Goal: Information Seeking & Learning: Learn about a topic

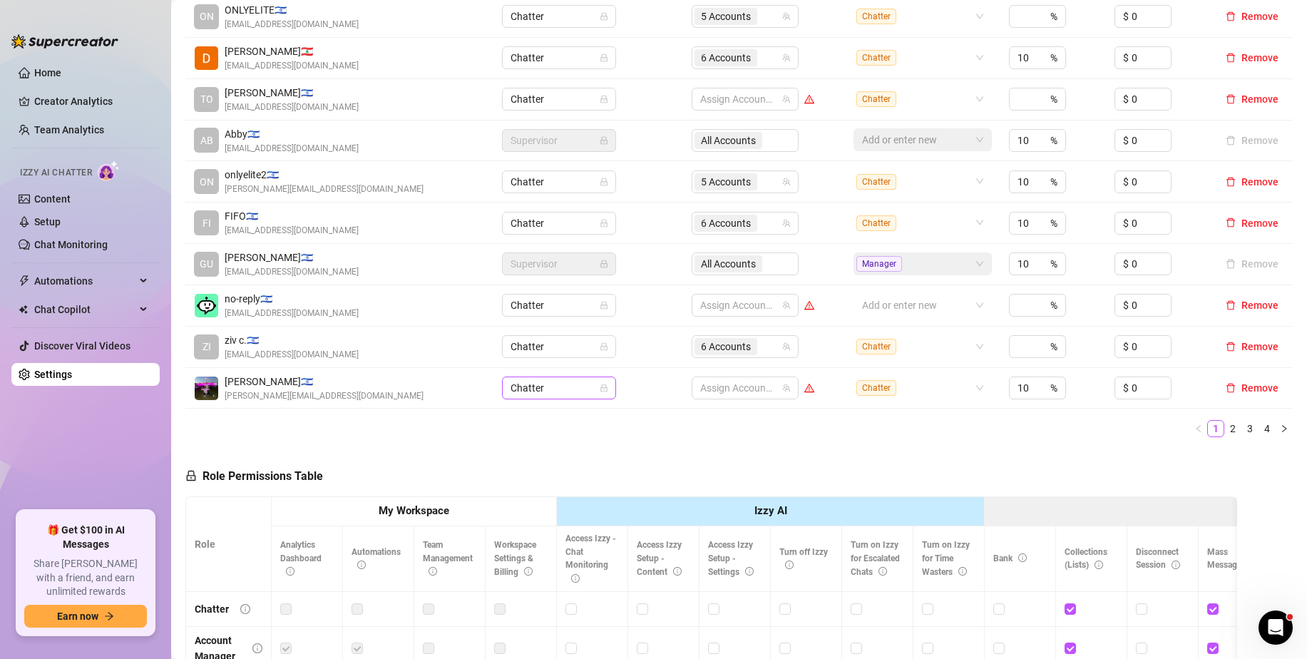
scroll to position [357, 0]
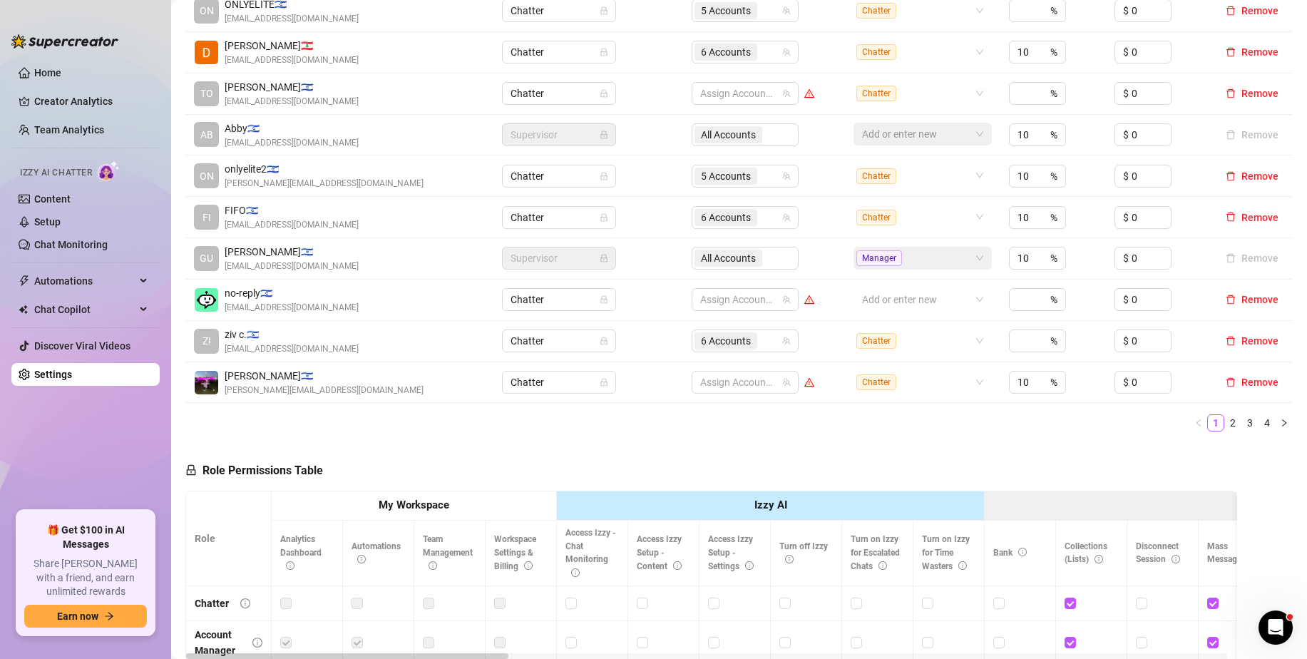
click at [1225, 424] on link "2" at bounding box center [1233, 423] width 16 height 16
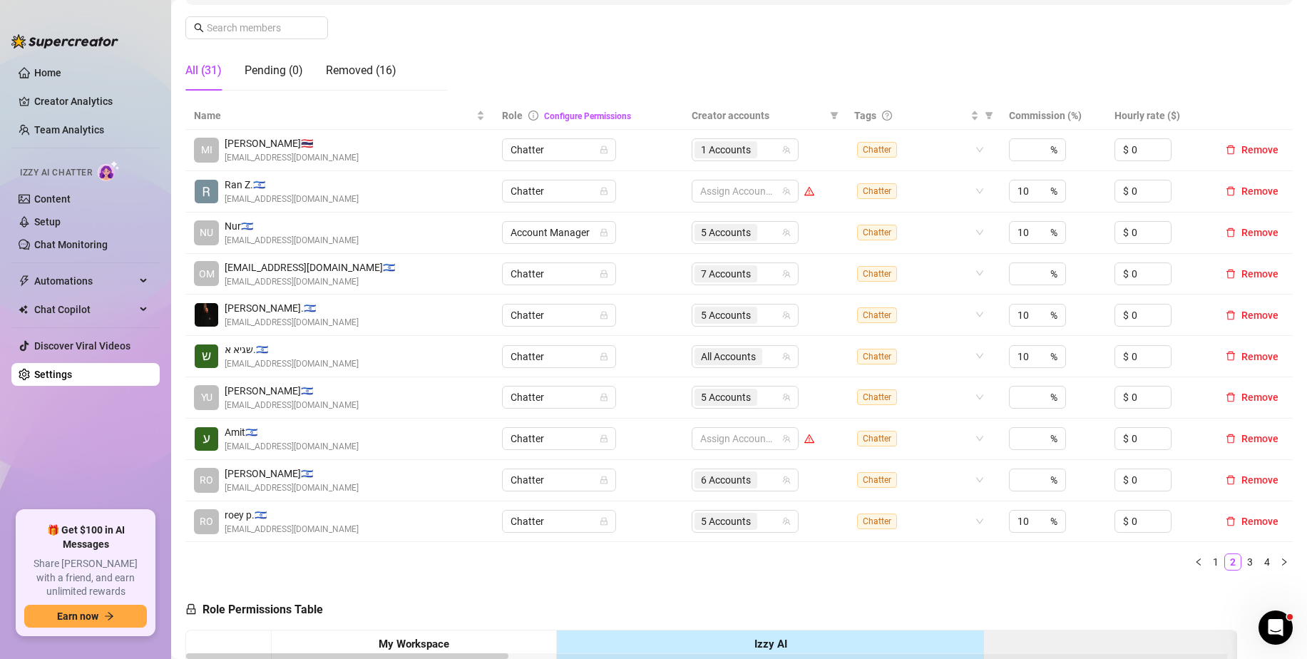
scroll to position [135, 0]
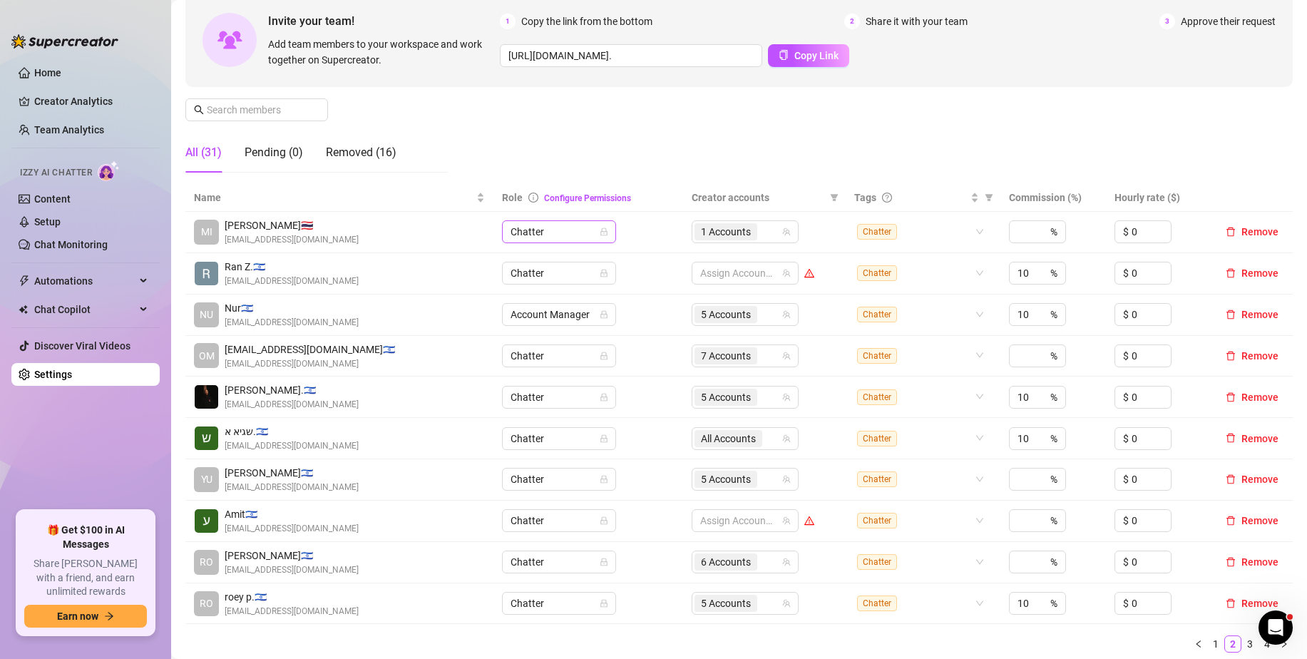
click at [568, 237] on span "Chatter" at bounding box center [559, 231] width 97 height 21
click at [568, 287] on div "Account Manager" at bounding box center [556, 283] width 91 height 16
click at [707, 230] on span "1 Accounts" at bounding box center [726, 232] width 50 height 16
click at [636, 221] on td "Chatter" at bounding box center [588, 232] width 190 height 41
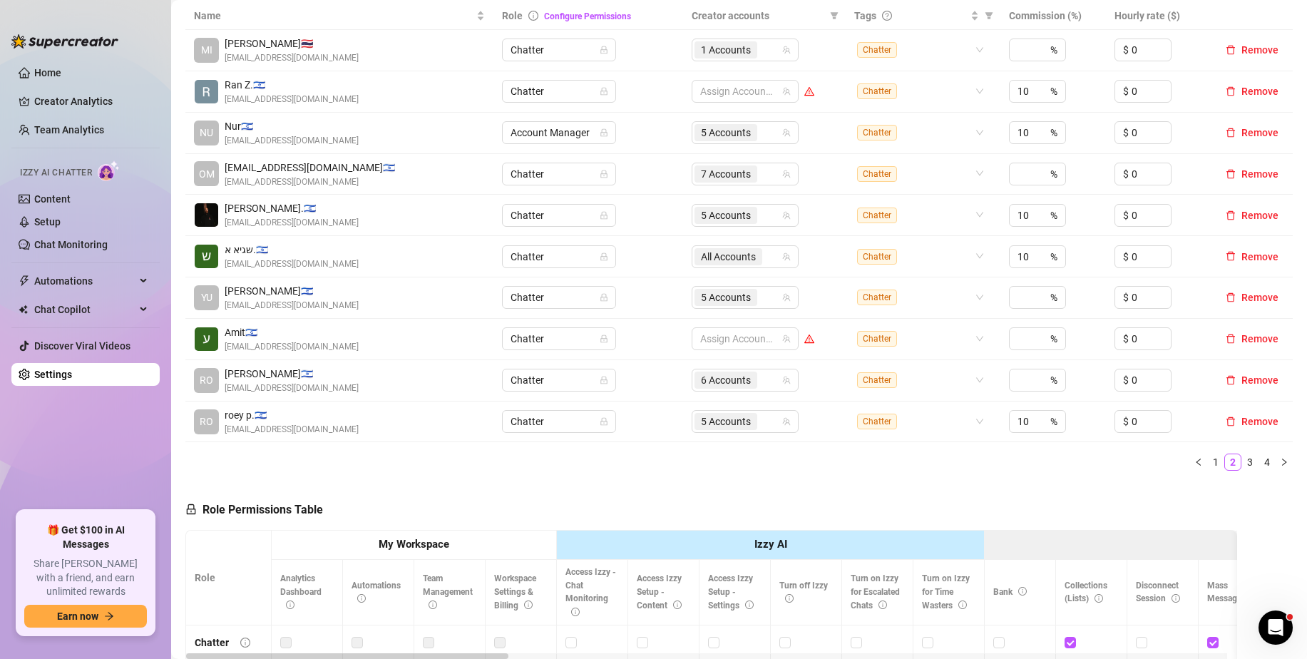
scroll to position [14, 0]
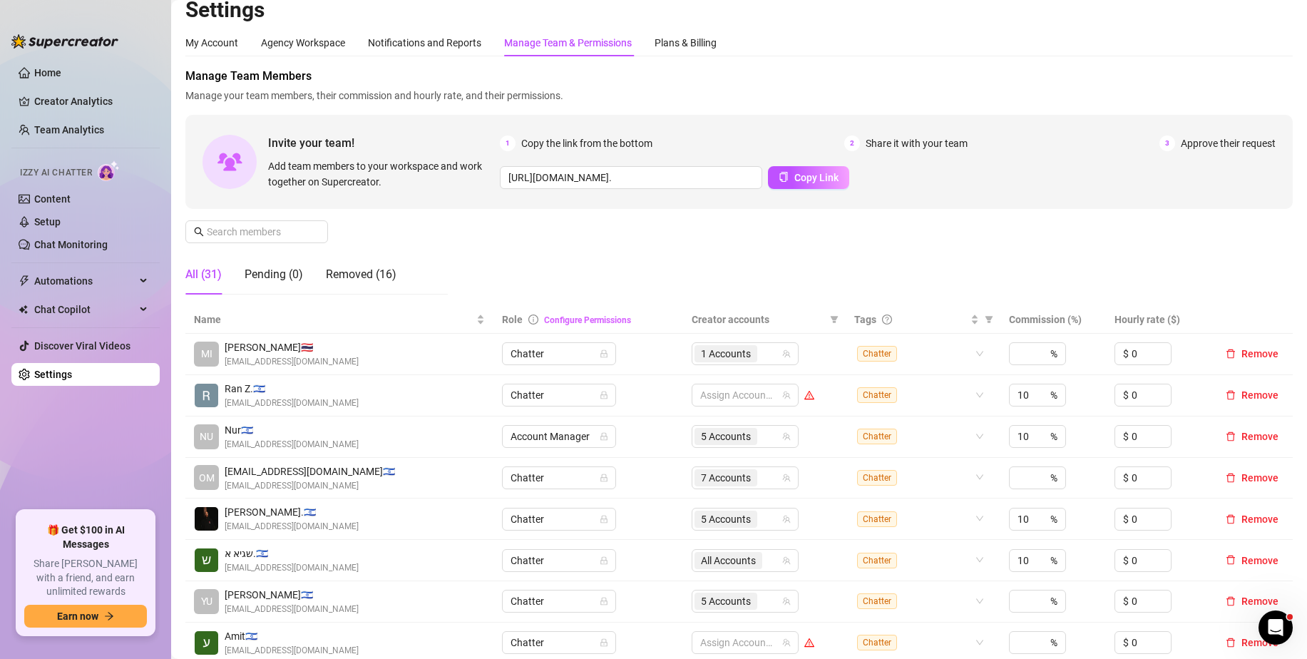
click at [583, 322] on link "Configure Permissions" at bounding box center [587, 320] width 87 height 10
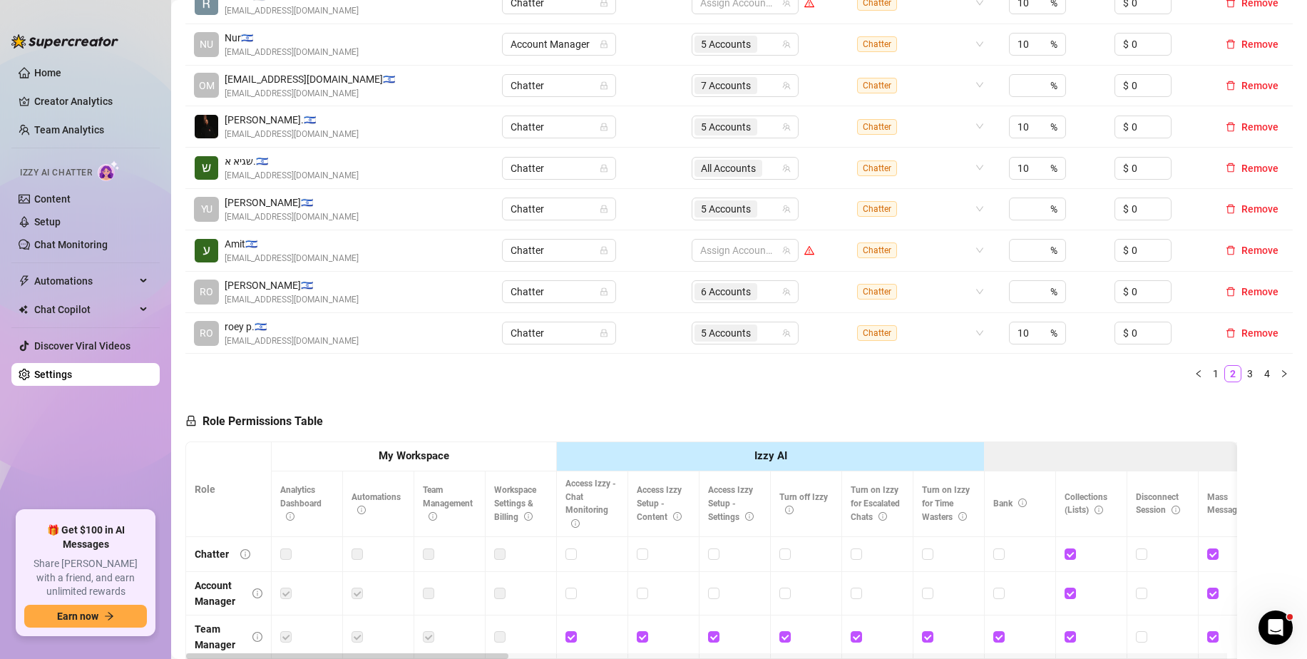
scroll to position [0, 0]
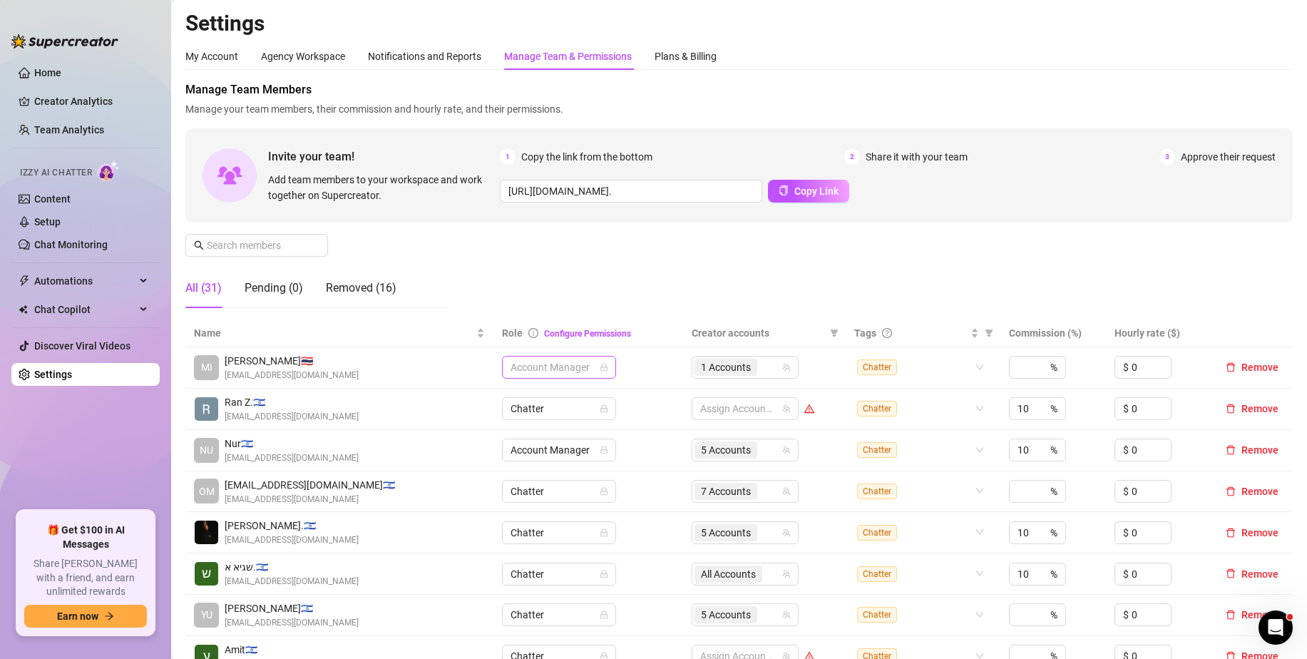
click at [583, 365] on span "Account Manager" at bounding box center [559, 367] width 97 height 21
click at [638, 365] on td "Account Manager" at bounding box center [588, 367] width 190 height 41
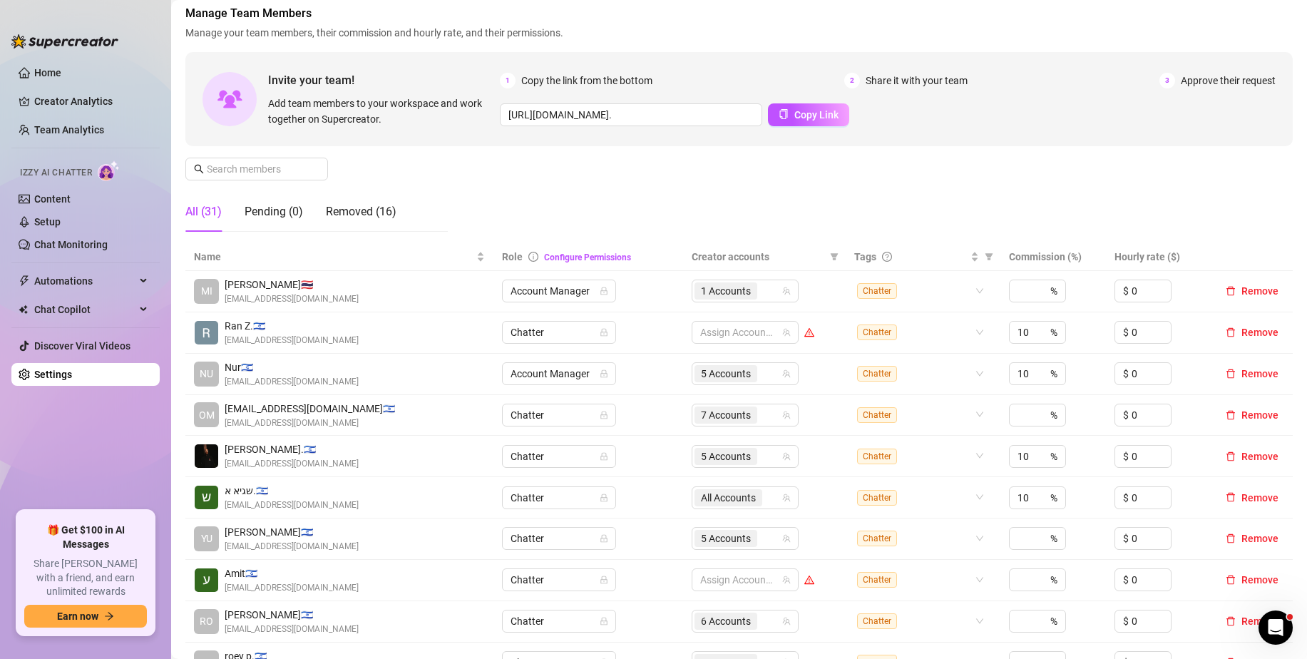
scroll to position [77, 0]
click at [744, 375] on span "5 Accounts" at bounding box center [726, 373] width 50 height 16
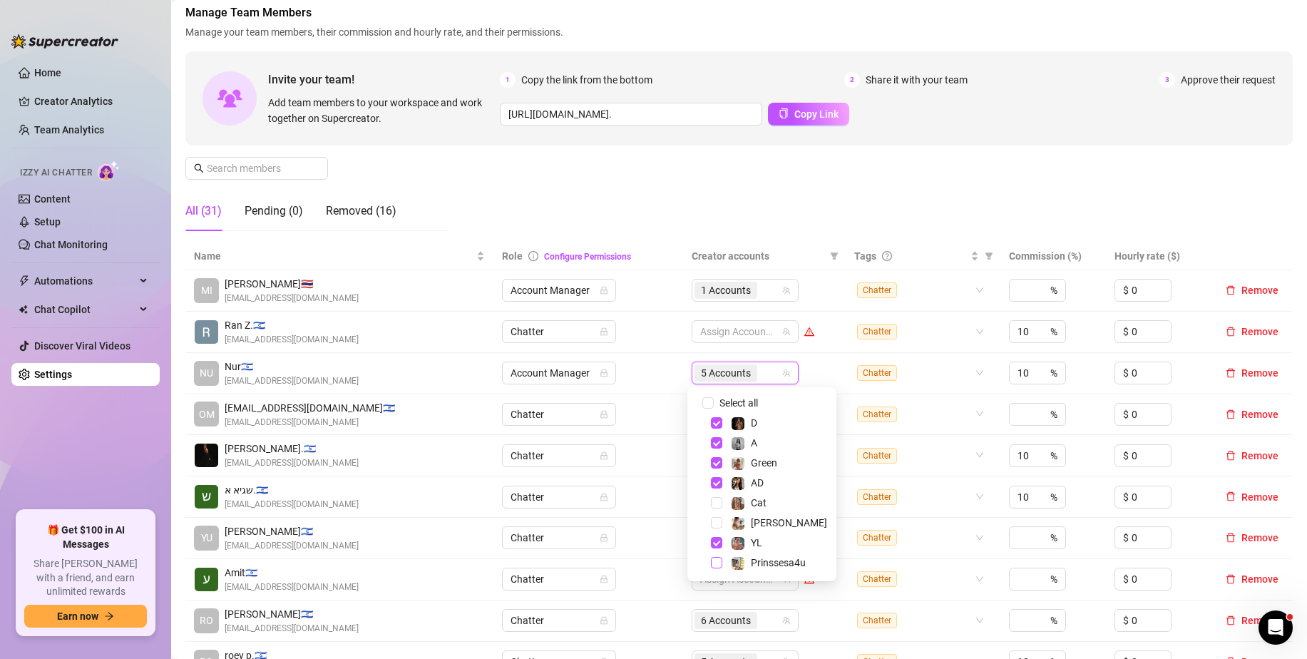
click at [714, 561] on span "Select tree node" at bounding box center [716, 562] width 11 height 11
click at [794, 200] on div "Manage Team Members Manage your team members, their commission and hourly rate,…" at bounding box center [738, 123] width 1107 height 238
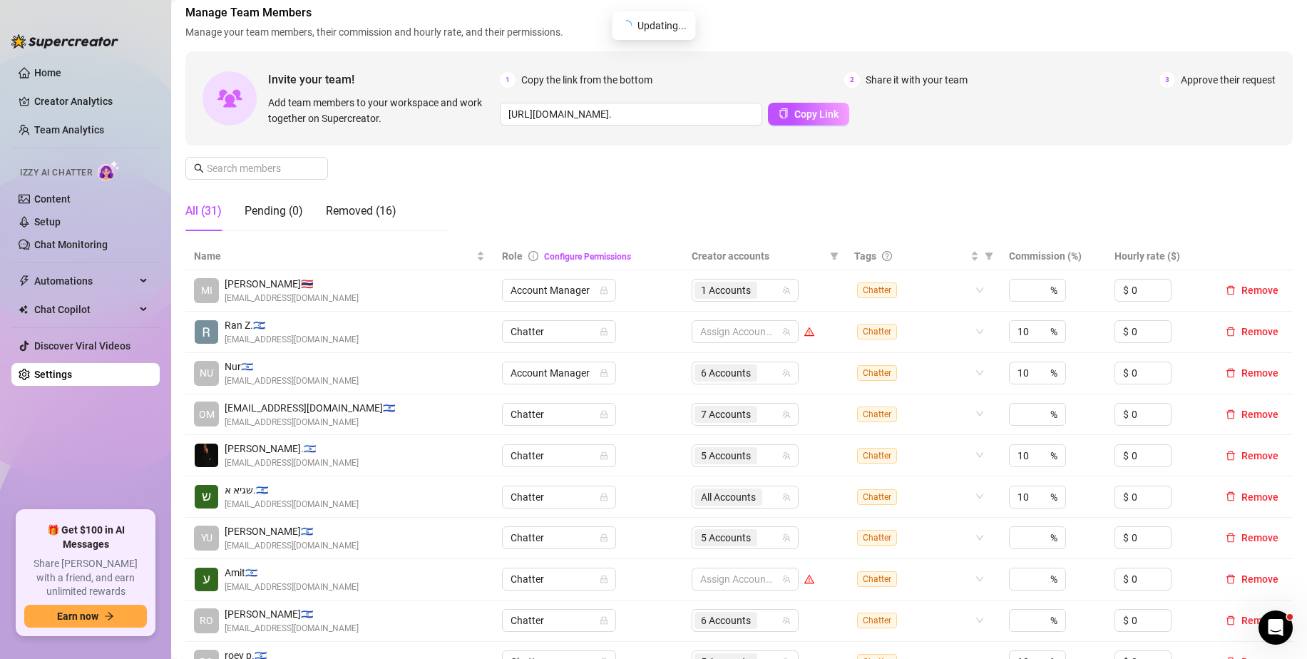
click at [570, 254] on link "Configure Permissions" at bounding box center [587, 257] width 87 height 10
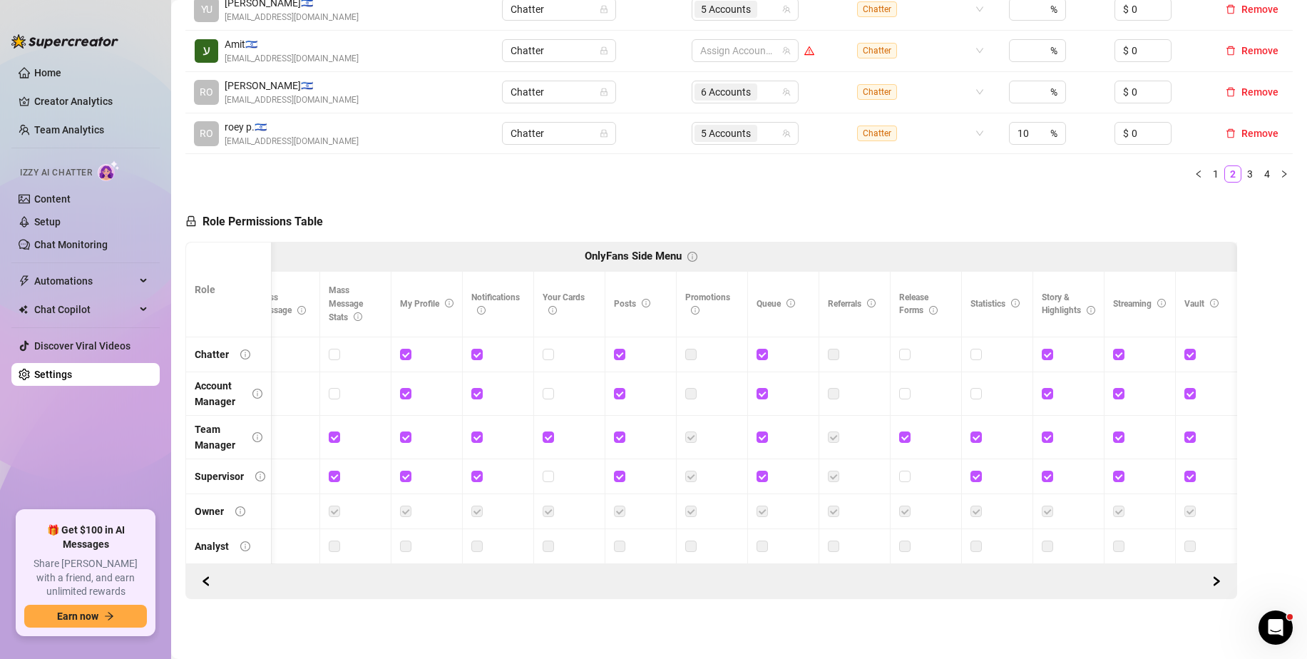
scroll to position [0, 0]
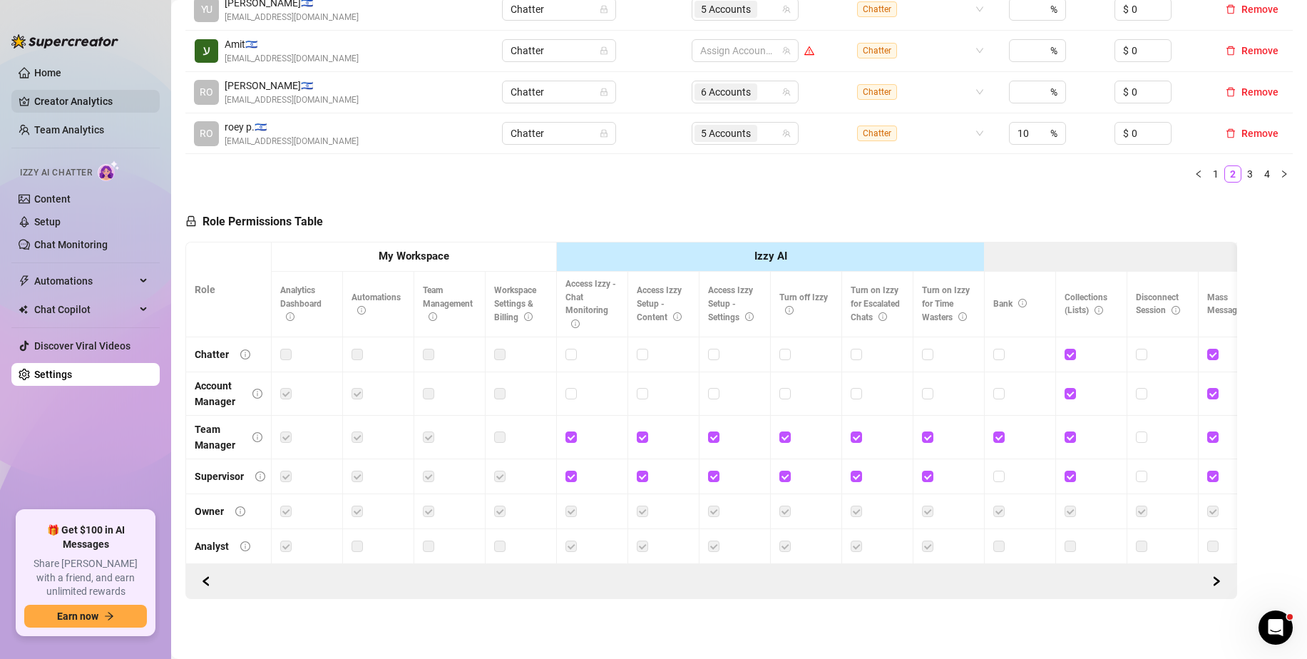
click at [62, 98] on link "Creator Analytics" at bounding box center [91, 101] width 114 height 23
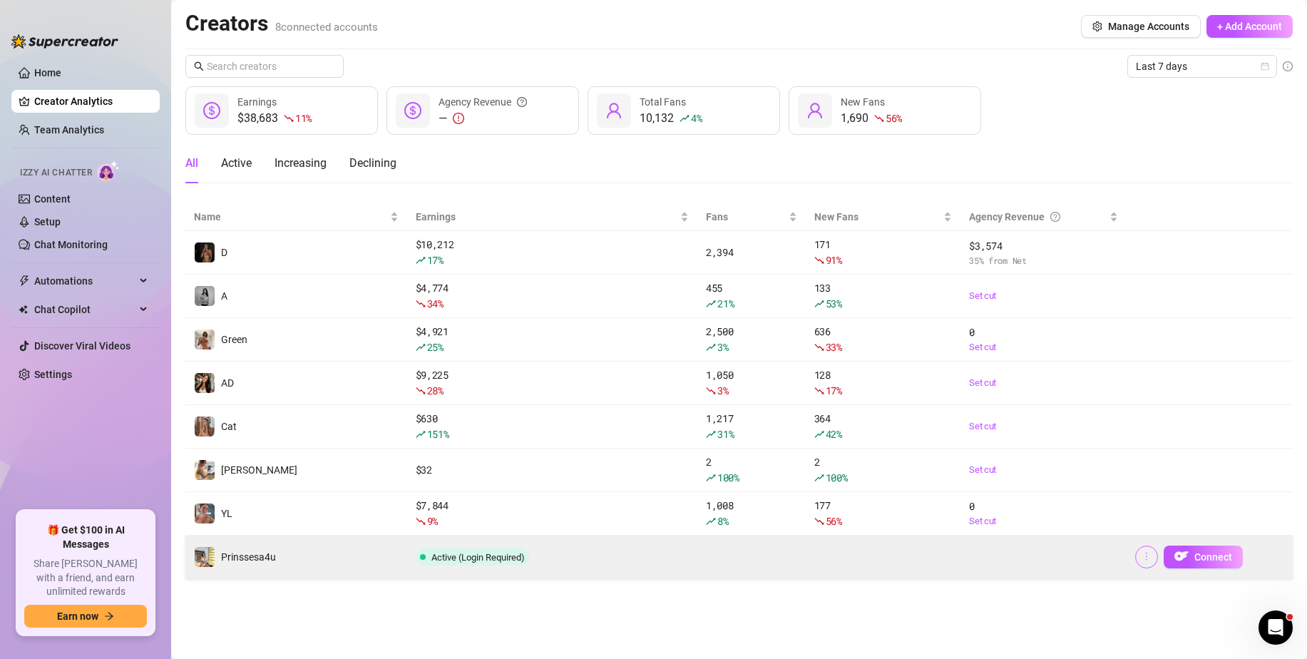
click at [1138, 559] on button "button" at bounding box center [1146, 557] width 23 height 23
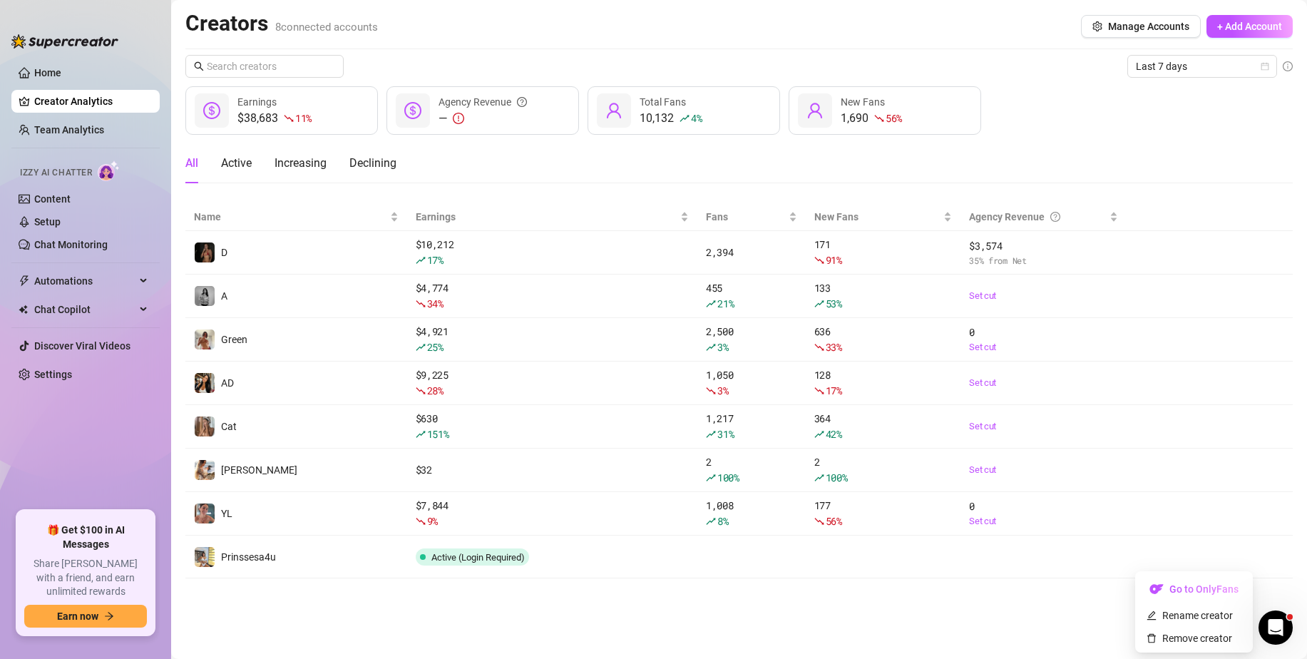
click at [995, 630] on main "Creators 8 connected accounts Manage Accounts + Add Account Last 7 days $38,683…" at bounding box center [739, 329] width 1136 height 659
click at [34, 372] on link "Settings" at bounding box center [53, 374] width 38 height 11
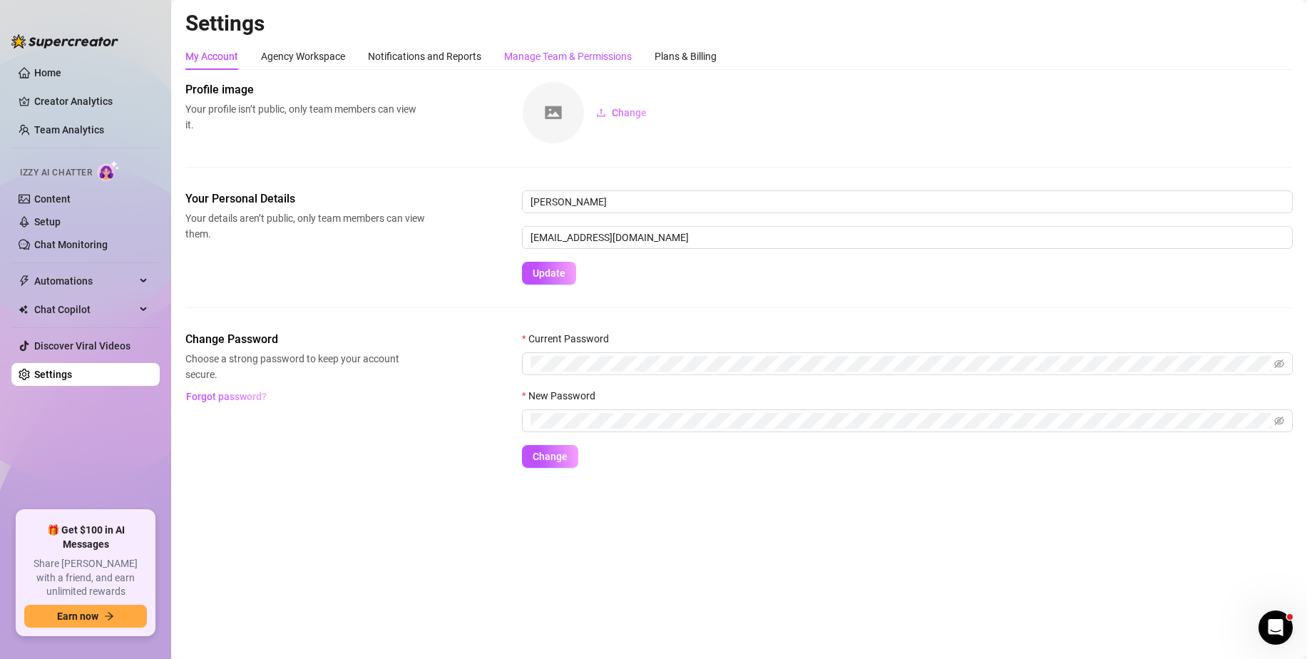
click at [553, 55] on div "Manage Team & Permissions" at bounding box center [568, 56] width 128 height 16
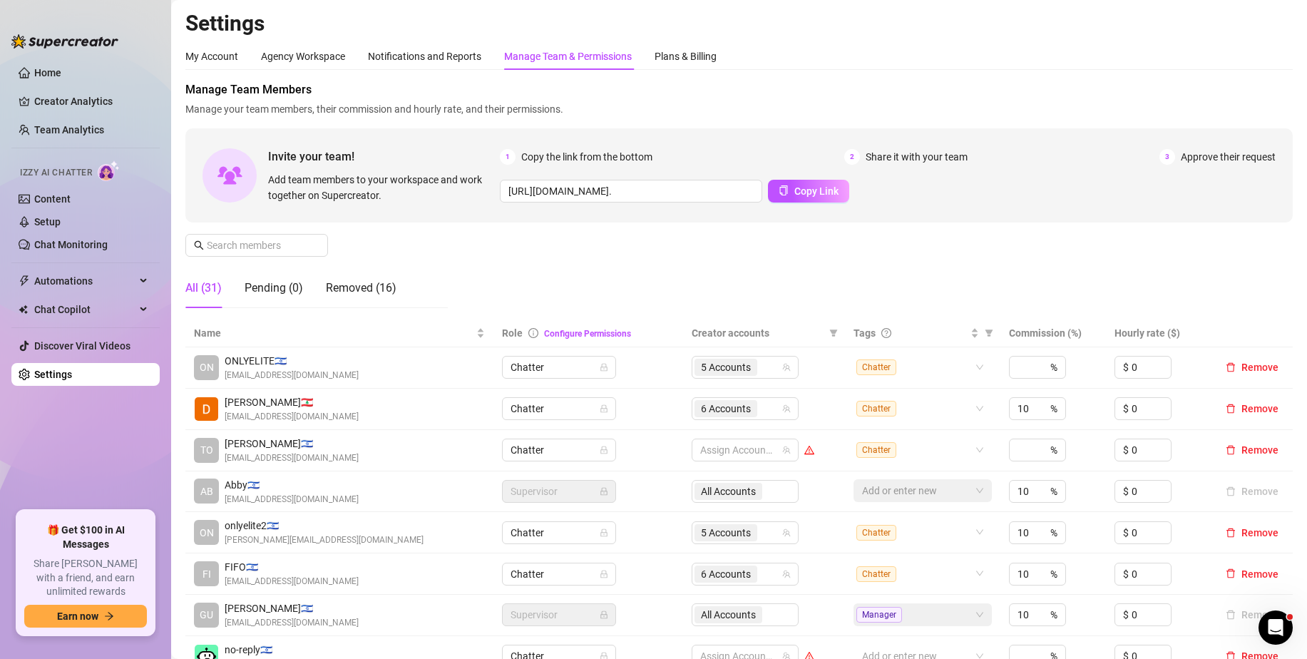
scroll to position [481, 0]
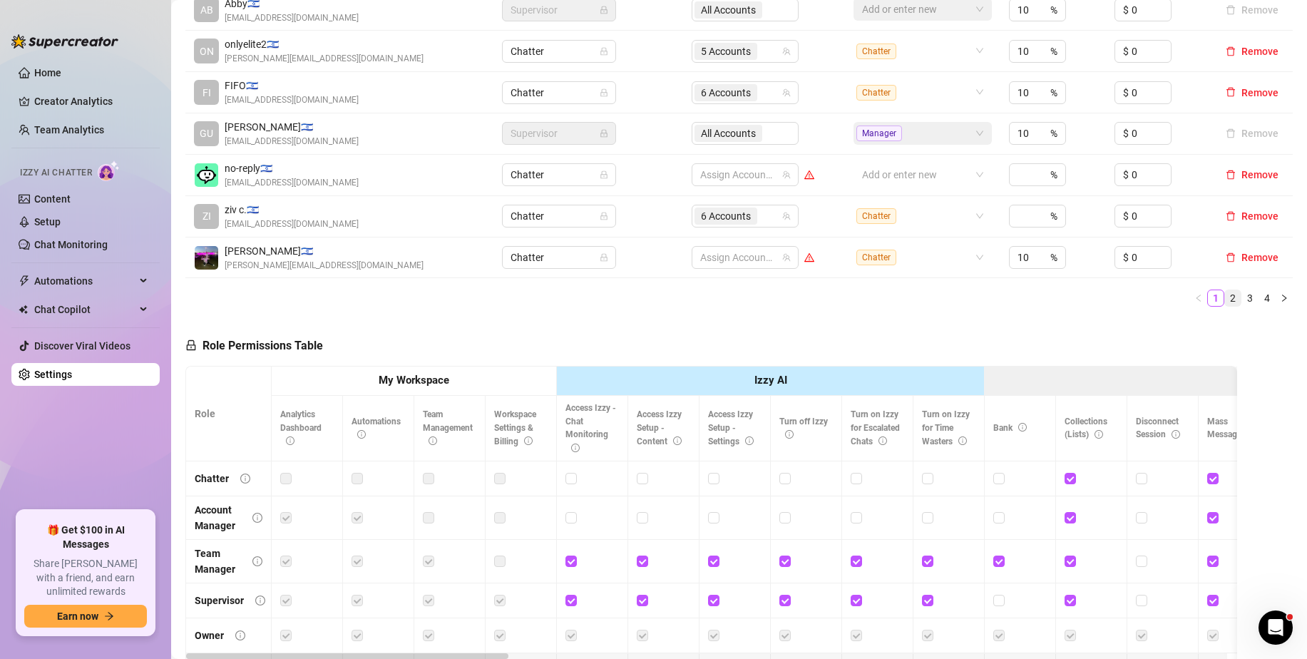
click at [1225, 296] on link "2" at bounding box center [1233, 298] width 16 height 16
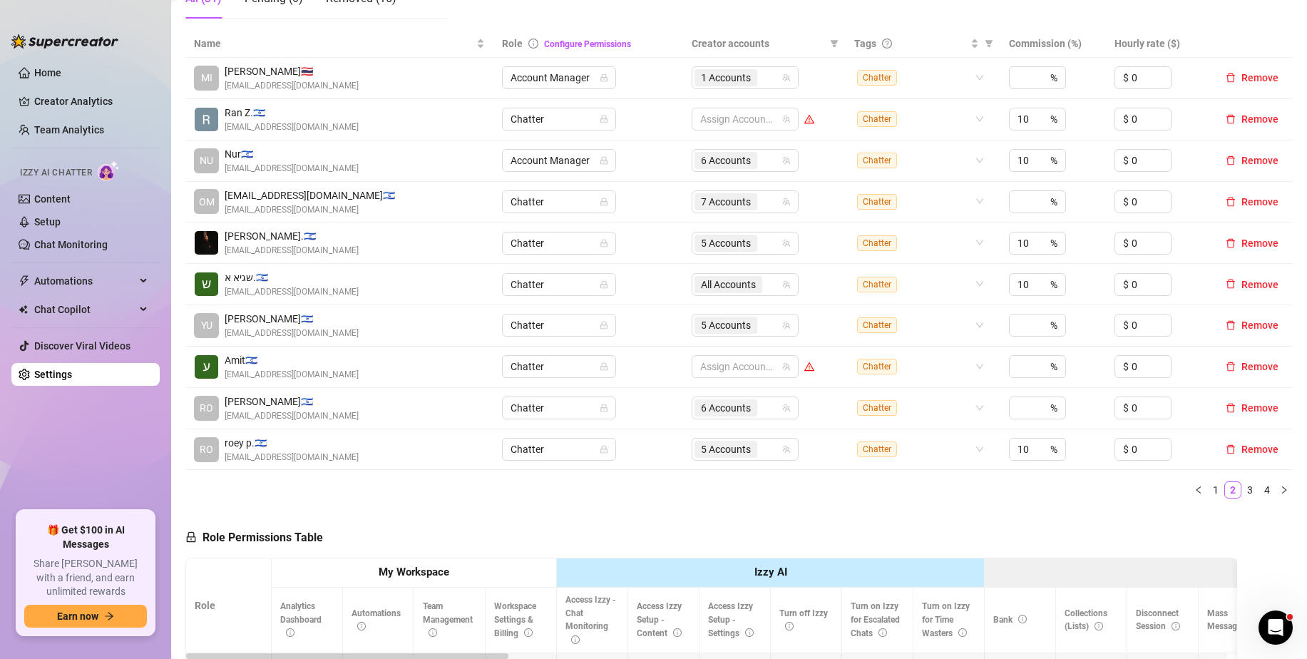
scroll to position [0, 0]
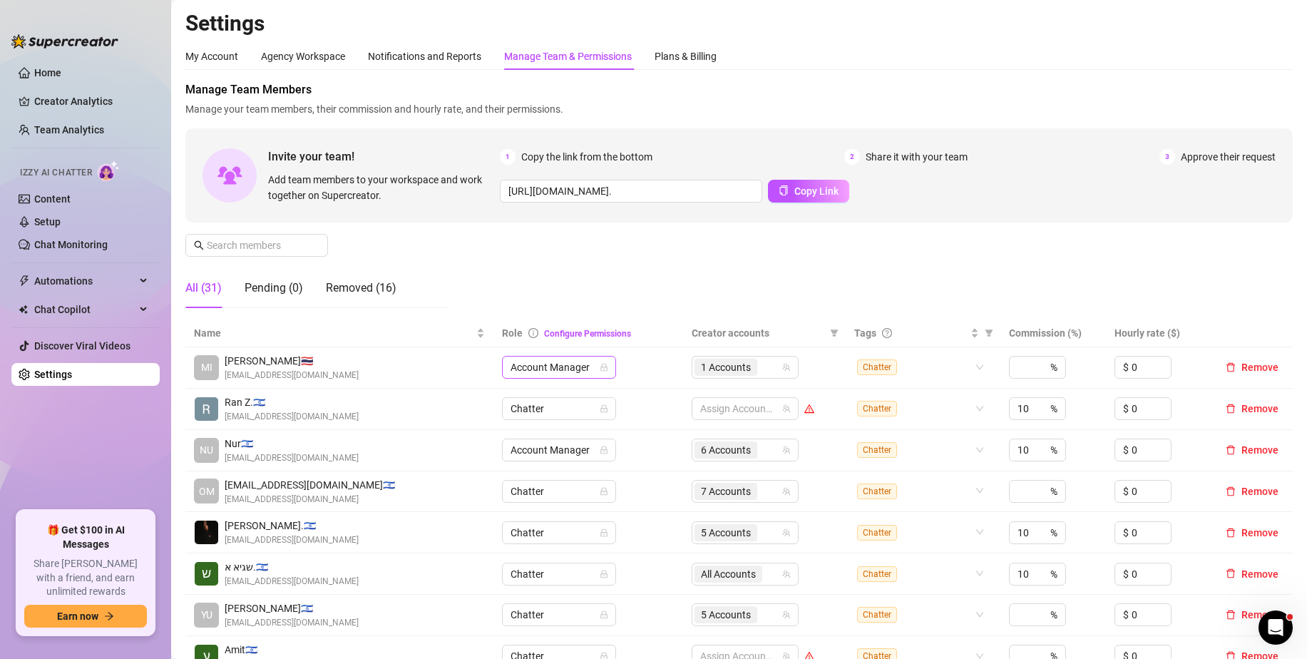
click at [548, 367] on span "Account Manager" at bounding box center [559, 367] width 97 height 21
click at [527, 394] on div "Chatter" at bounding box center [556, 396] width 91 height 16
click at [565, 325] on div "Configure Permissions" at bounding box center [587, 333] width 87 height 16
click at [573, 335] on link "Configure Permissions" at bounding box center [587, 334] width 87 height 10
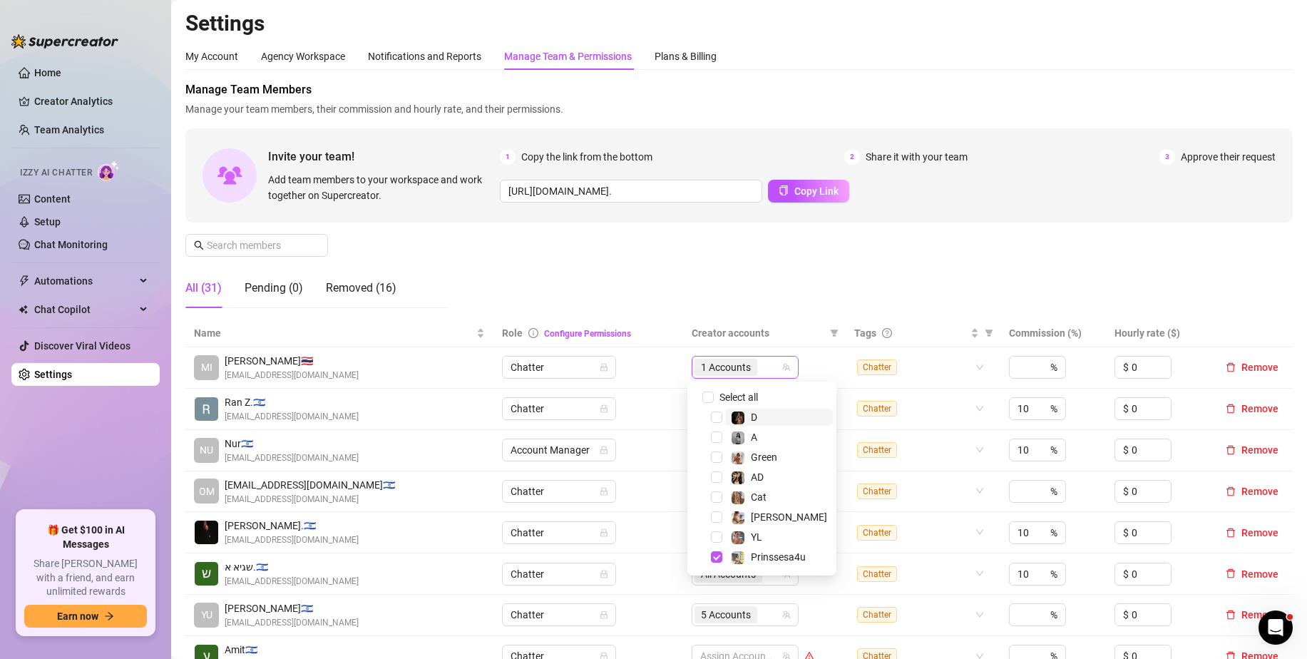
click at [703, 364] on span "1 Accounts" at bounding box center [726, 367] width 50 height 16
click at [945, 276] on div "Manage Team Members Manage your team members, their commission and hourly rate,…" at bounding box center [738, 200] width 1107 height 238
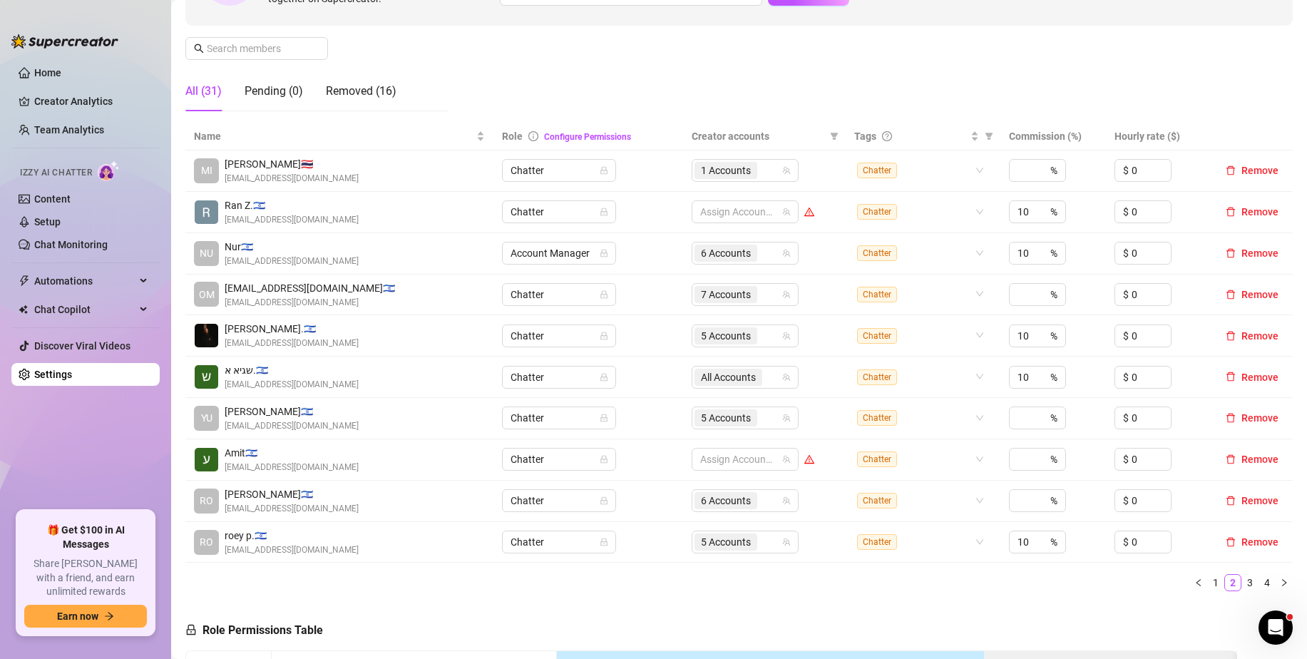
scroll to position [260, 0]
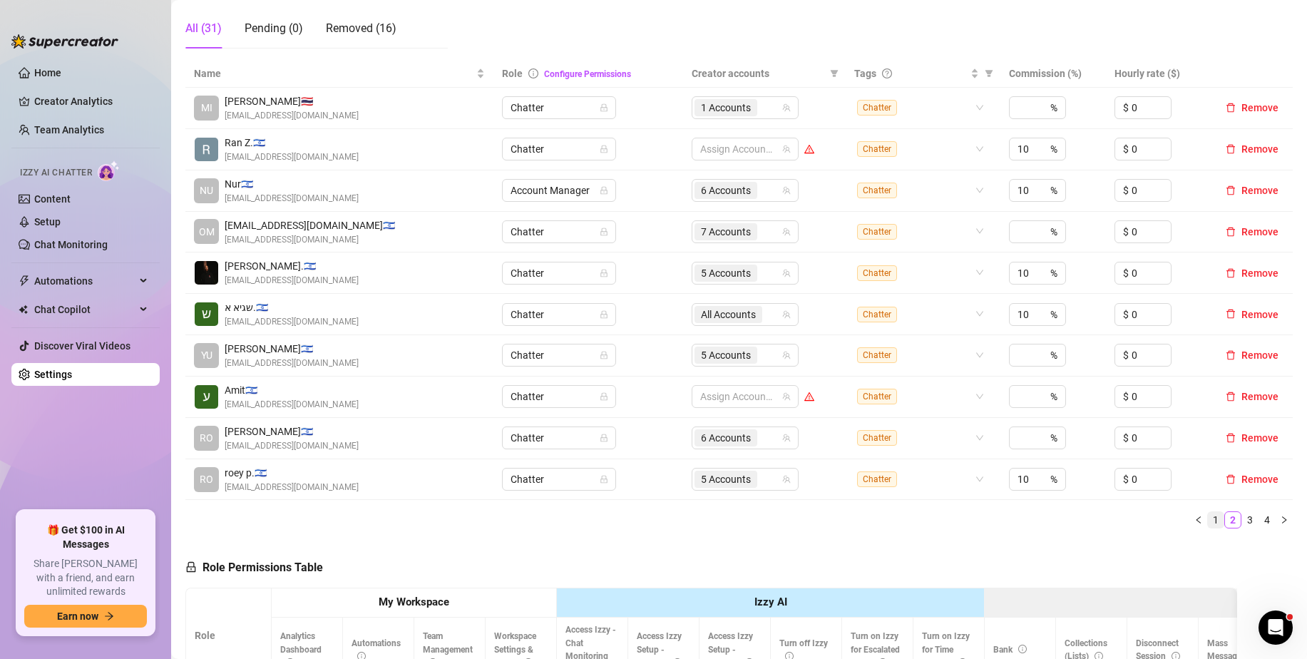
click at [1208, 518] on link "1" at bounding box center [1216, 520] width 16 height 16
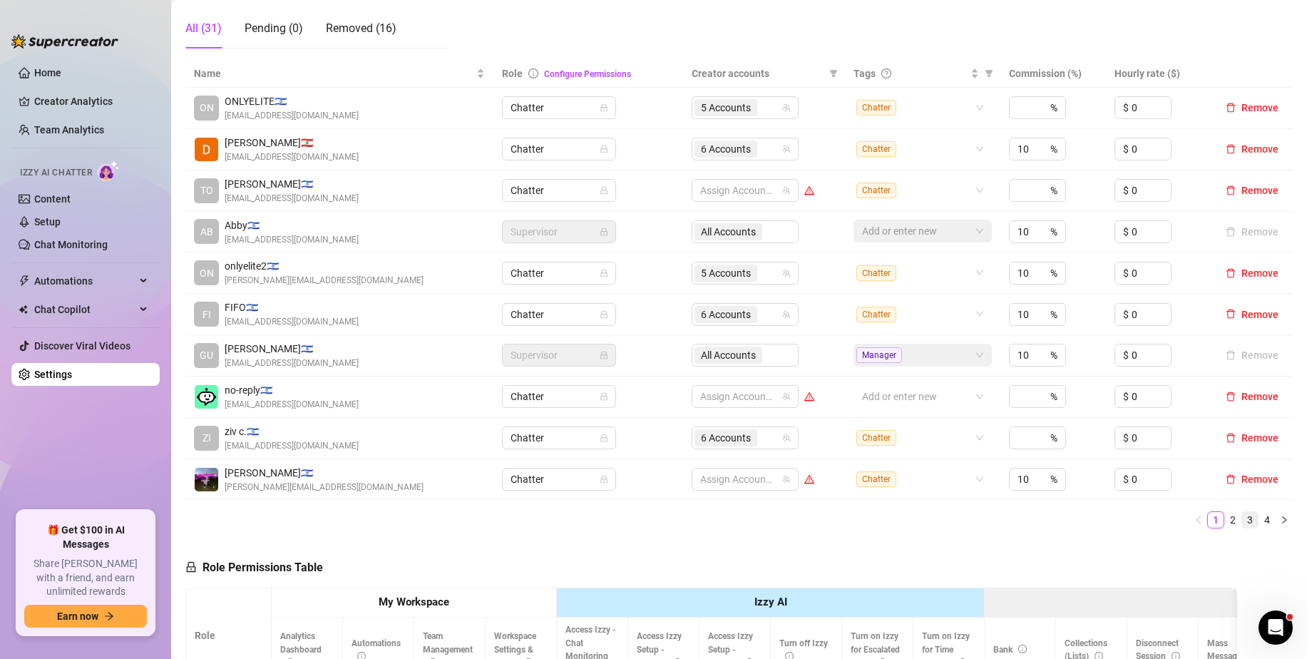
click at [1244, 520] on link "3" at bounding box center [1250, 520] width 16 height 16
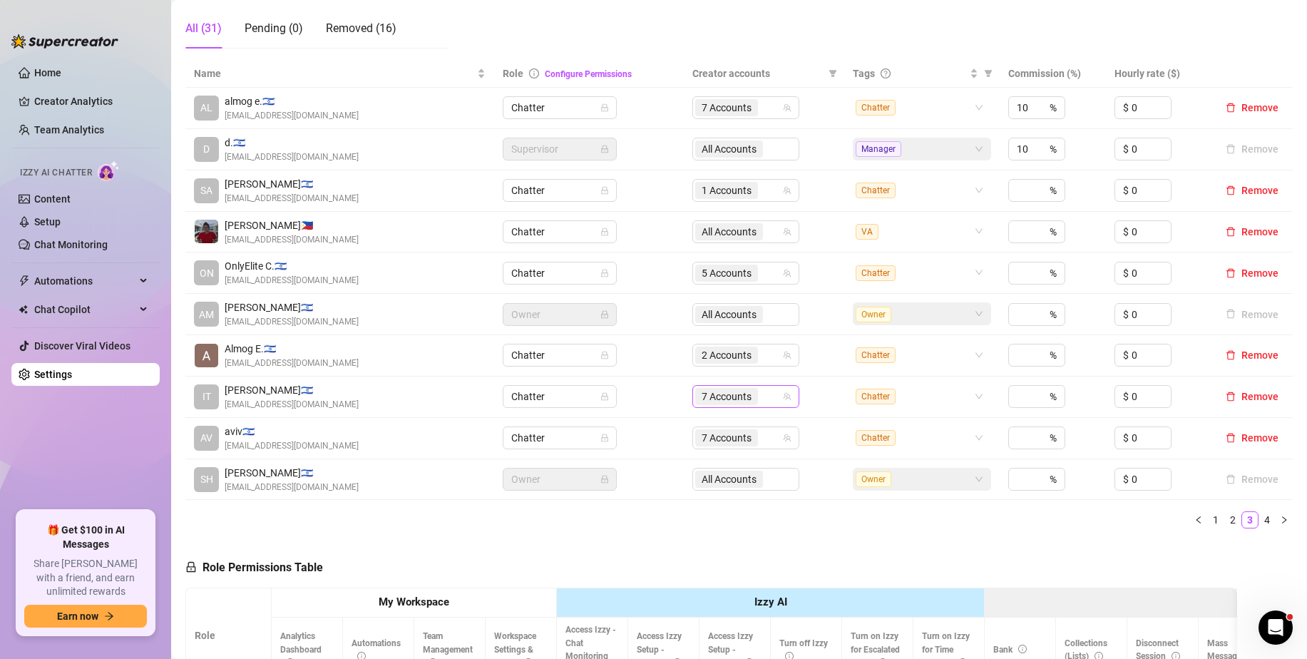
click at [695, 401] on span "7 Accounts" at bounding box center [726, 396] width 63 height 17
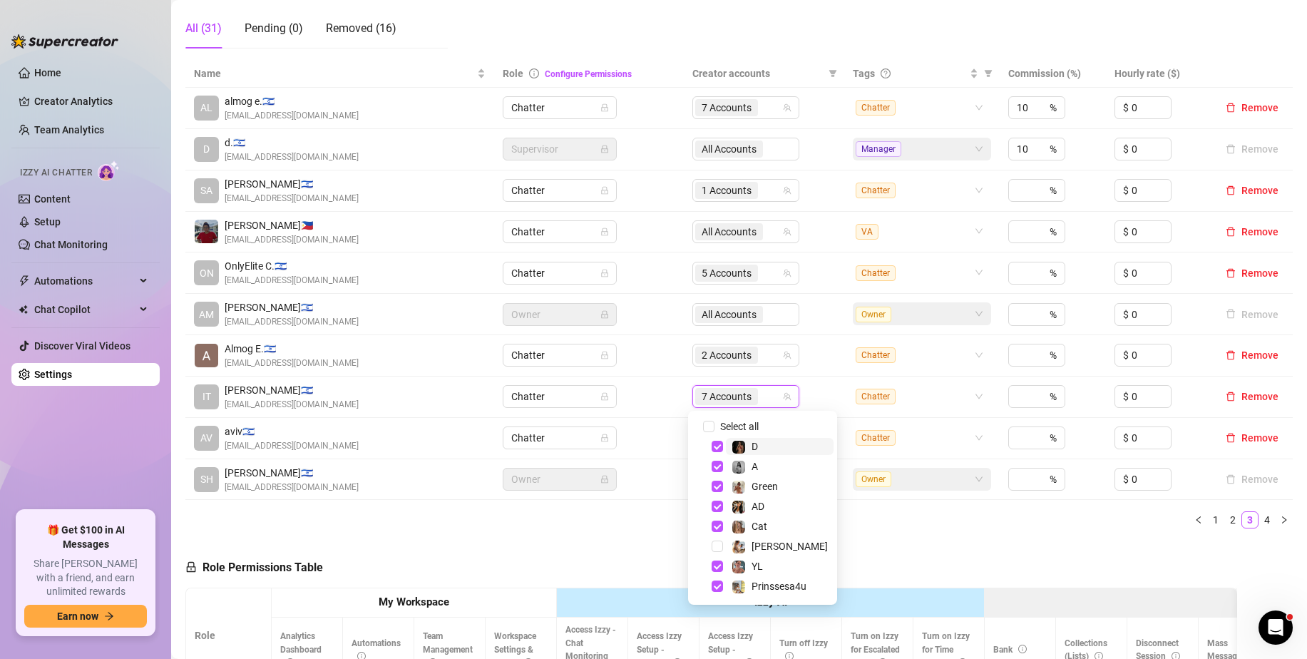
click at [655, 540] on div "Manage Team Members Manage your team members, their commission and hourly rate,…" at bounding box center [738, 383] width 1107 height 1123
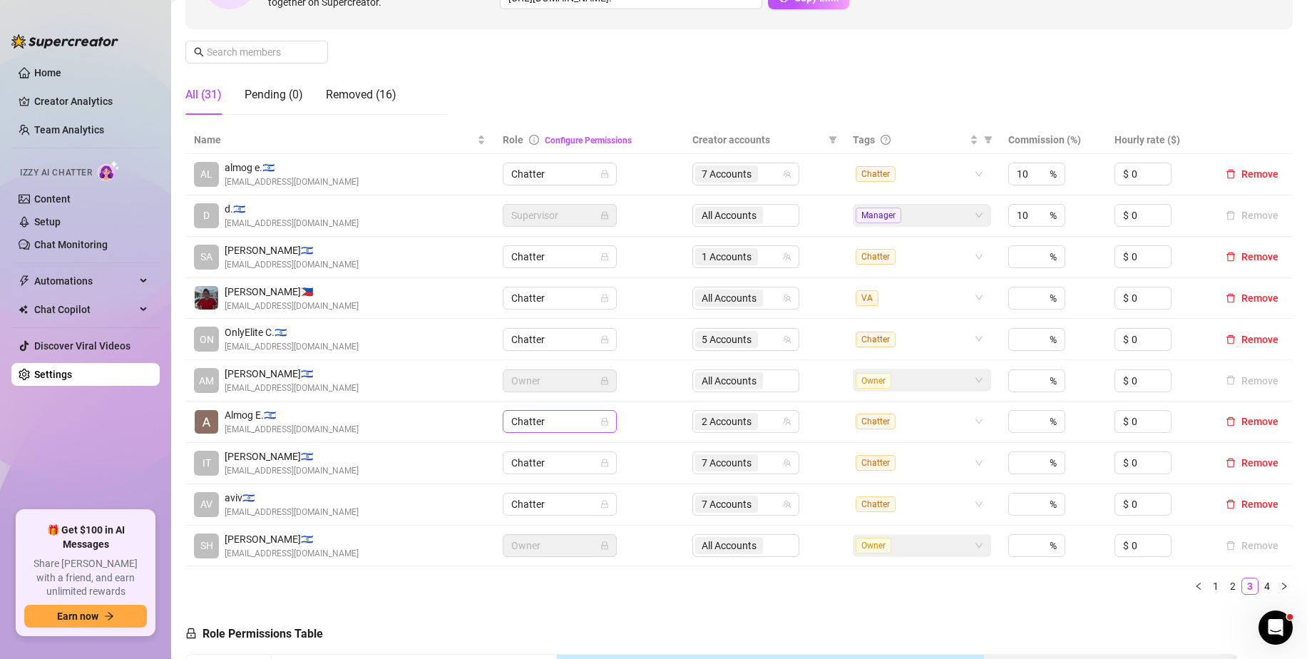
scroll to position [193, 0]
click at [1225, 580] on link "2" at bounding box center [1233, 587] width 16 height 16
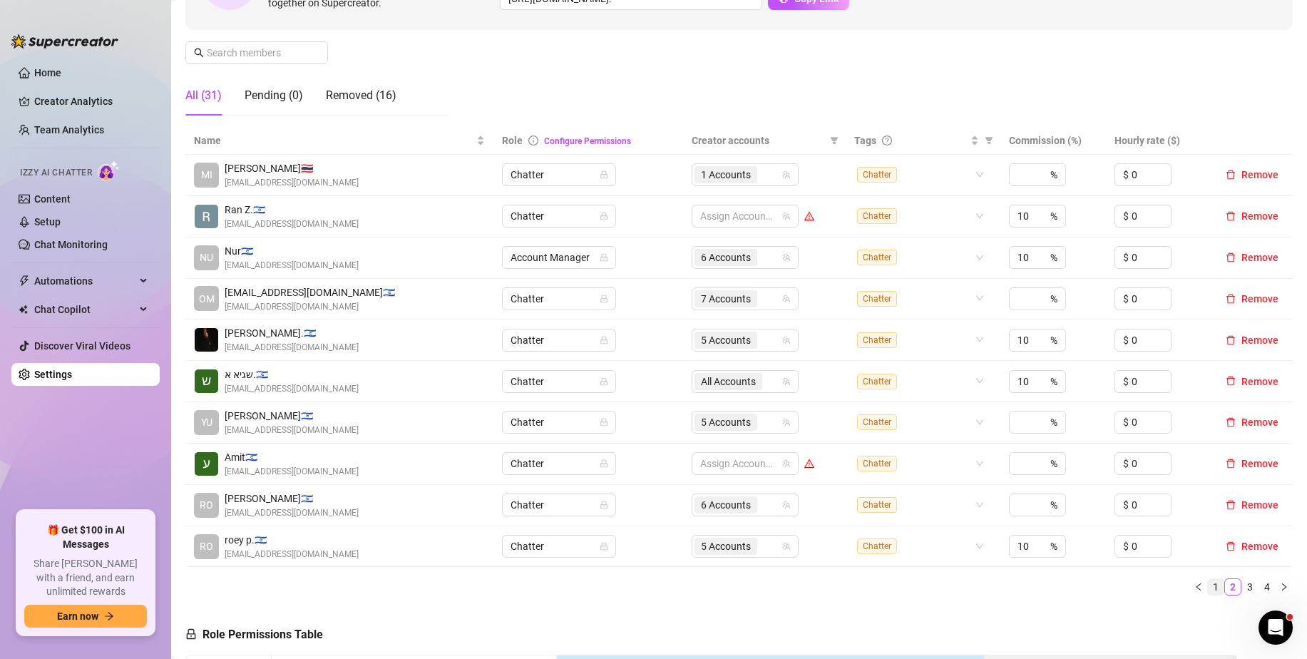
click at [1212, 586] on link "1" at bounding box center [1216, 587] width 16 height 16
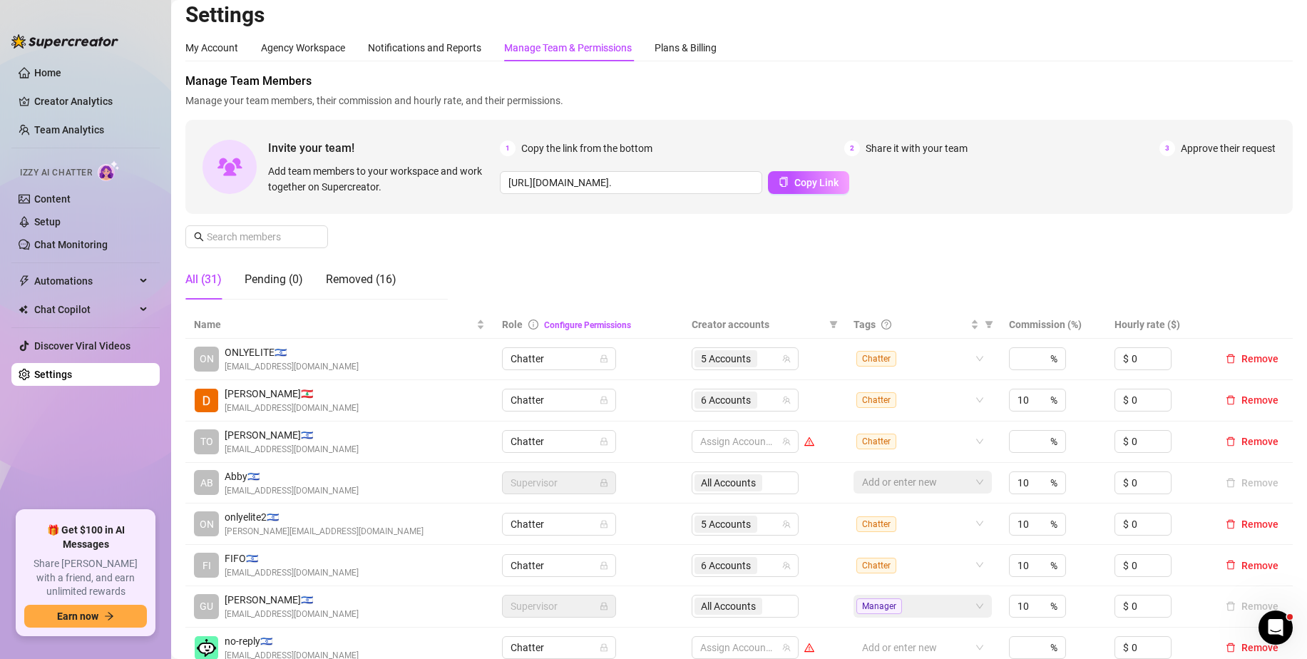
scroll to position [0, 0]
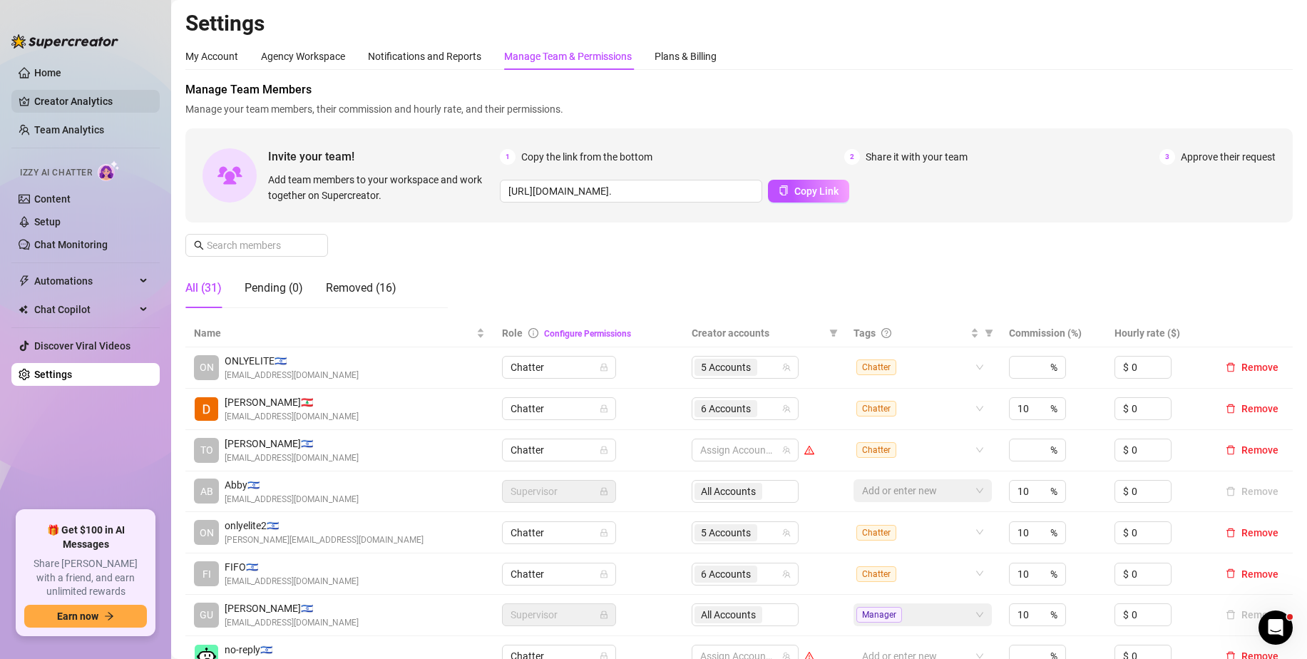
click at [75, 100] on link "Creator Analytics" at bounding box center [91, 101] width 114 height 23
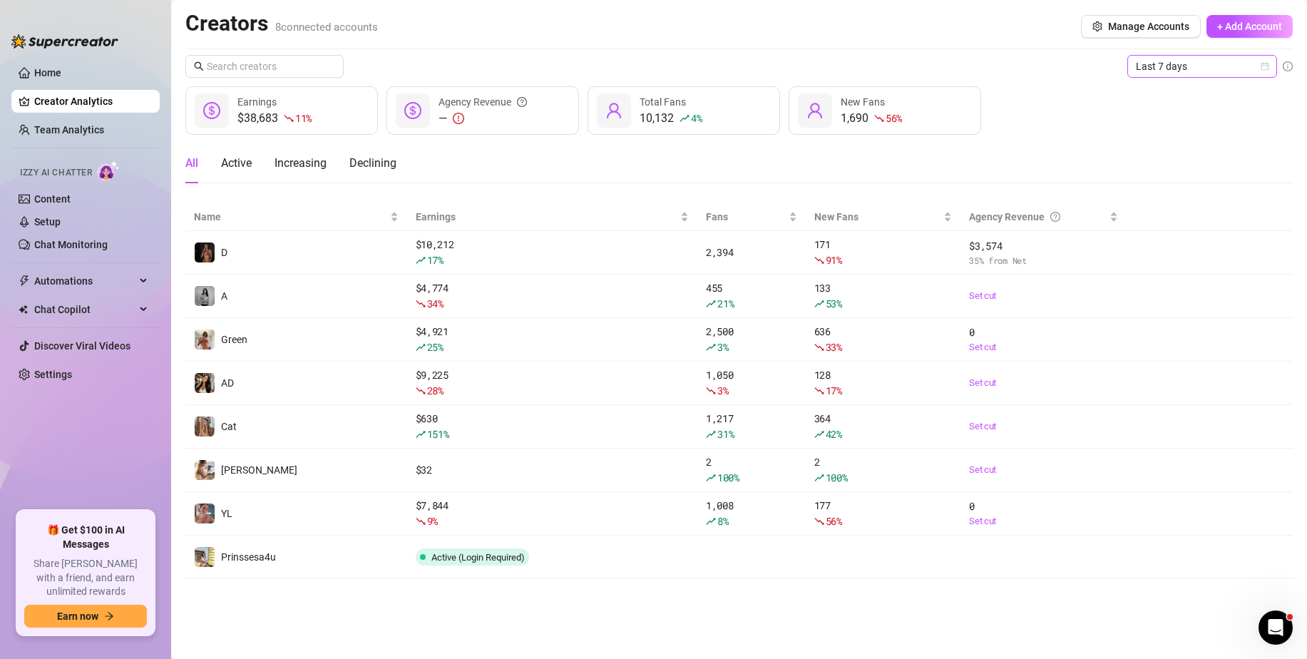
click at [1174, 73] on span "Last 7 days" at bounding box center [1202, 66] width 133 height 21
click at [1198, 176] on div "Custom date" at bounding box center [1202, 186] width 144 height 23
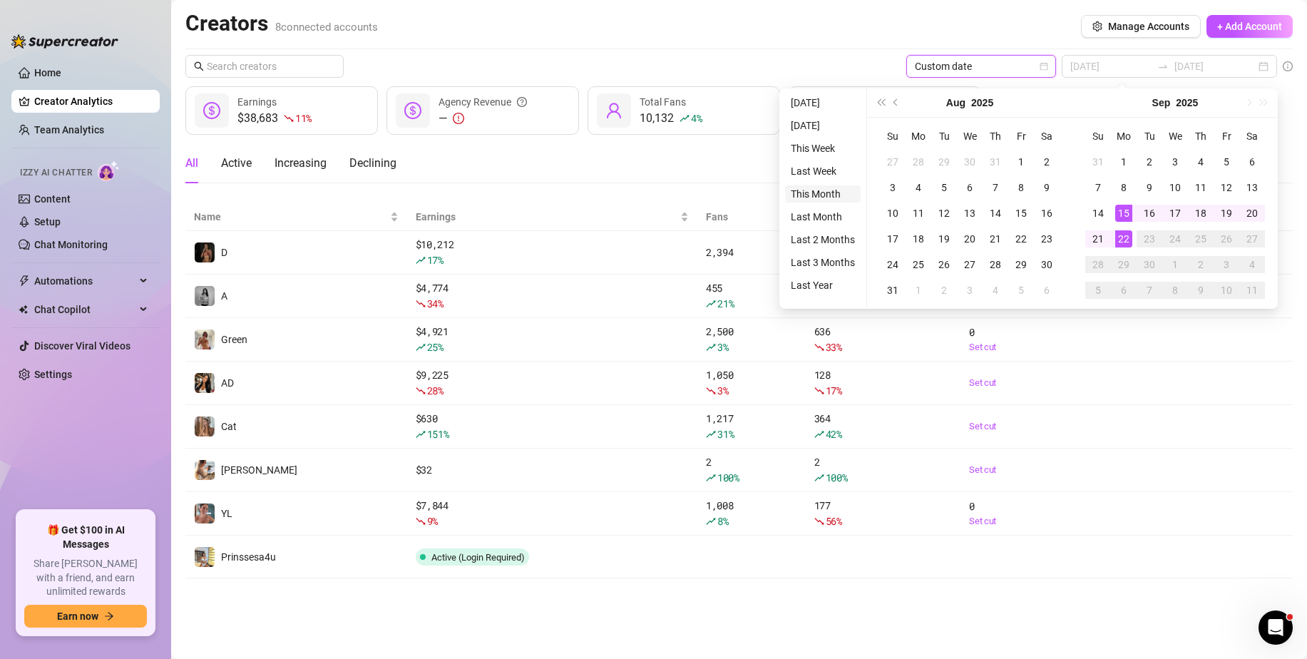
type input "[DATE]"
click at [841, 192] on li "This Month" at bounding box center [823, 193] width 76 height 17
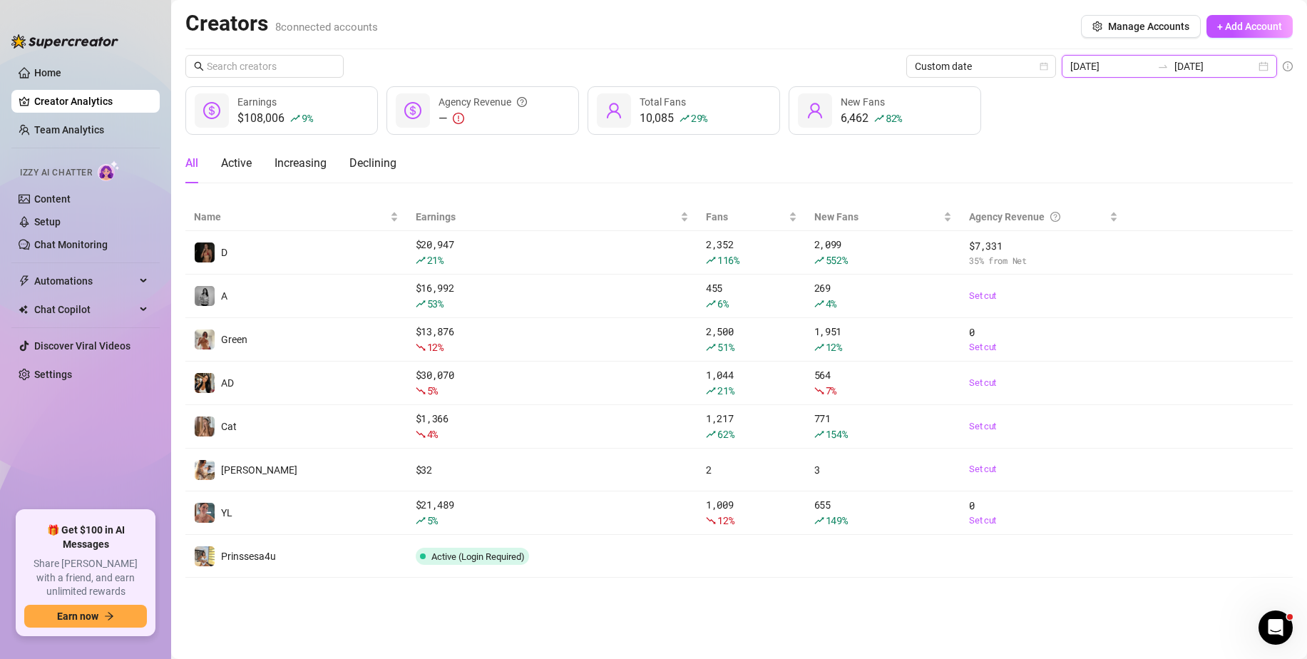
click at [1199, 68] on input "[DATE]" at bounding box center [1214, 66] width 81 height 16
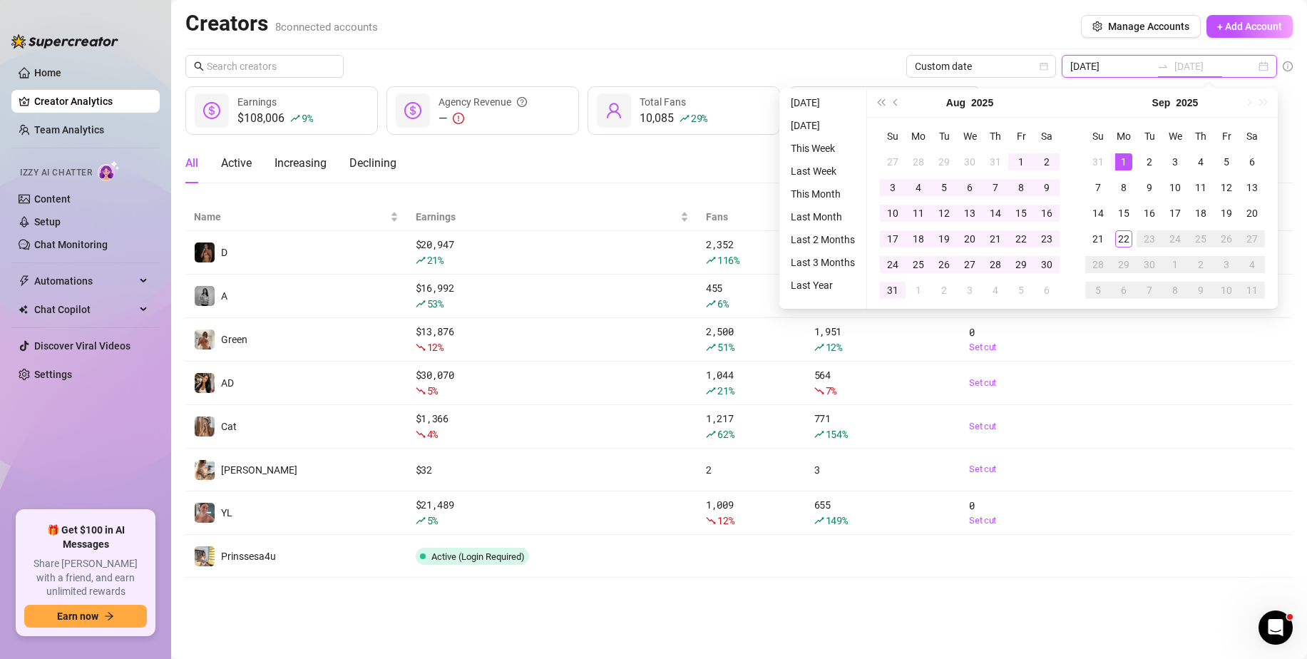
type input "[DATE]"
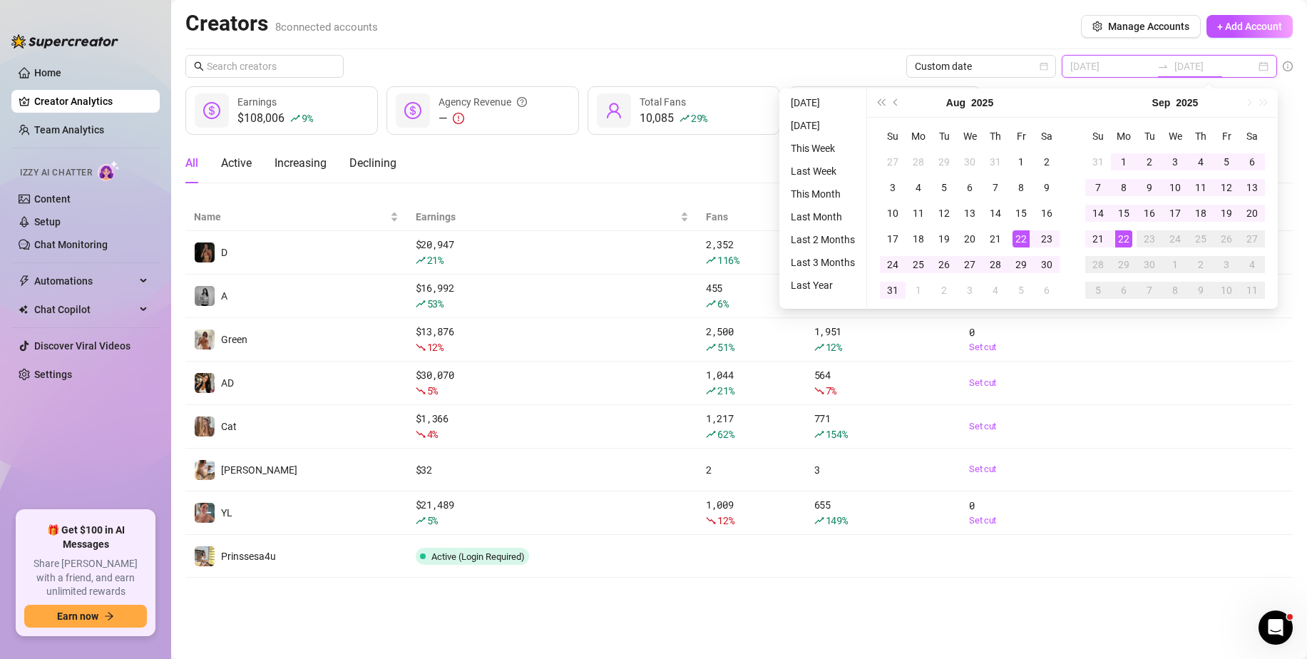
type input "[DATE]"
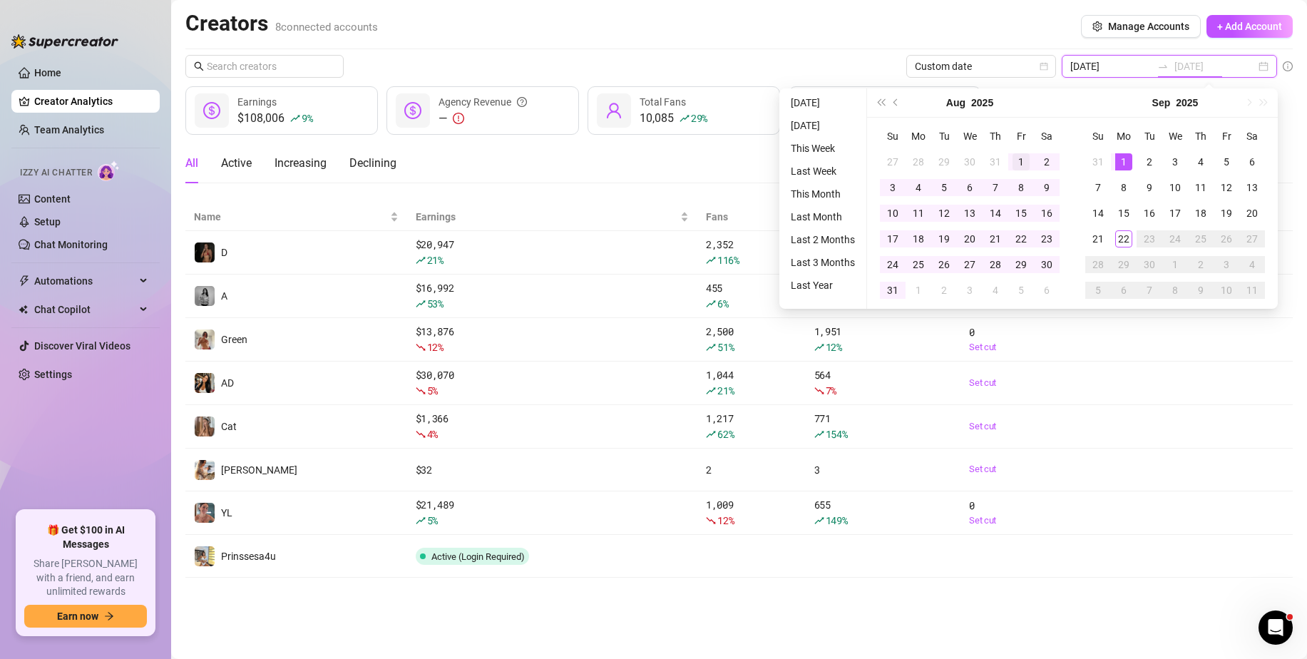
type input "[DATE]"
click at [1008, 157] on td "1" at bounding box center [1021, 162] width 26 height 26
click at [896, 286] on div "31" at bounding box center [892, 290] width 17 height 17
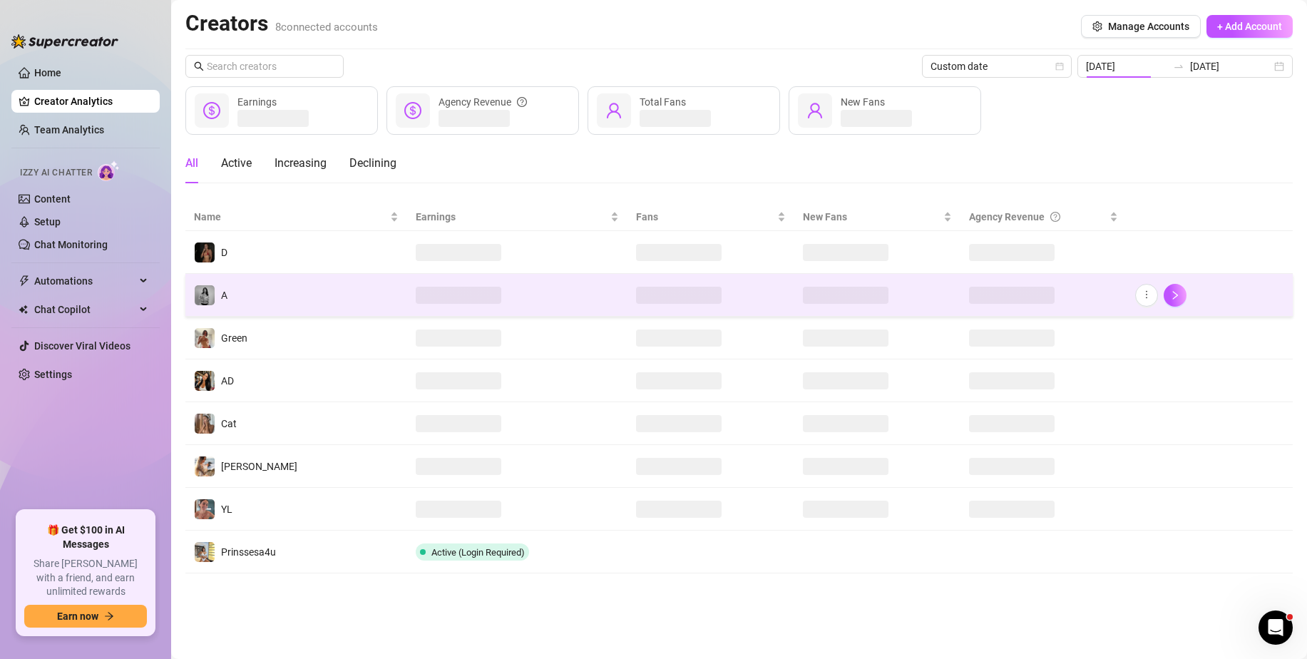
type input "[DATE]"
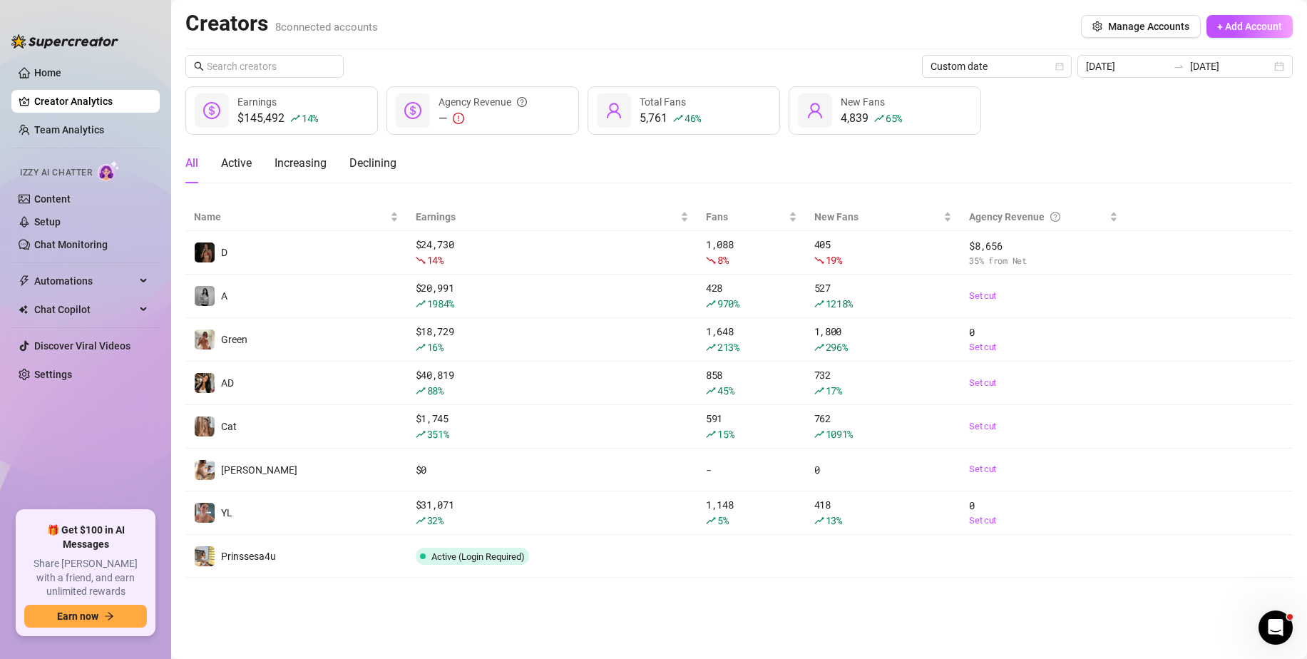
click at [91, 85] on ul "Home Creator Analytics Team Analytics Izzy AI Chatter Content Setup Chat Monito…" at bounding box center [85, 280] width 148 height 449
click at [61, 72] on link "Home" at bounding box center [47, 72] width 27 height 11
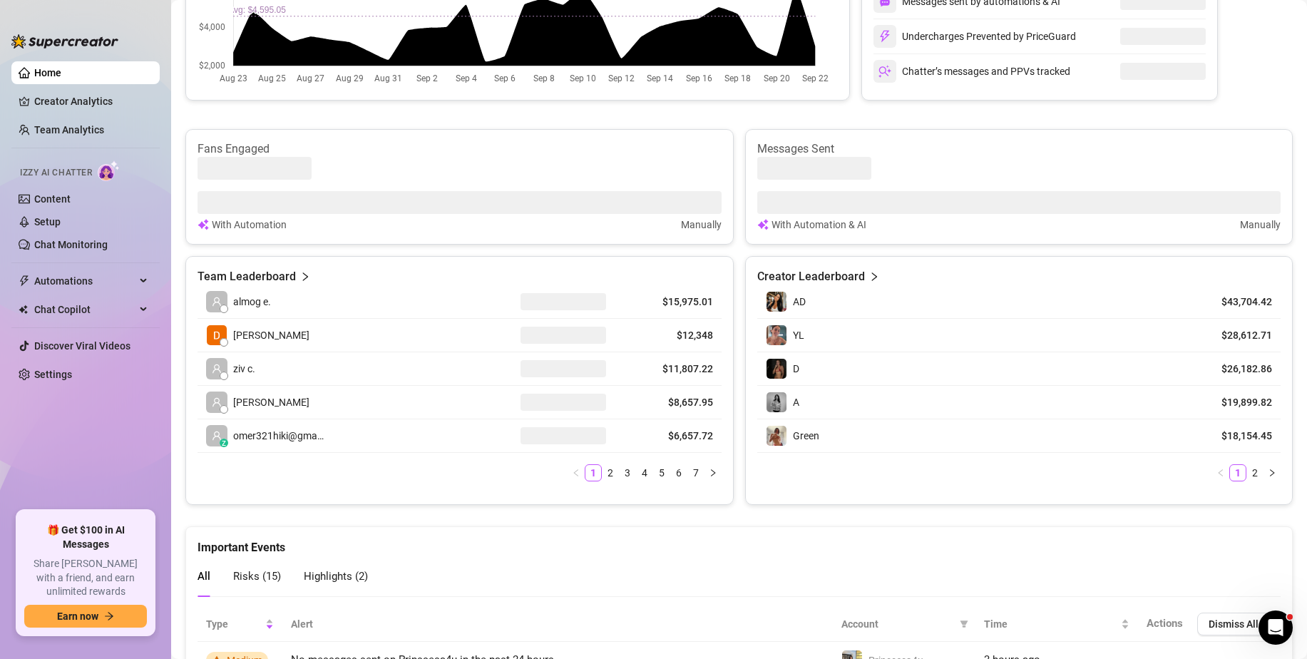
scroll to position [399, 0]
